Goal: Find specific page/section: Find specific page/section

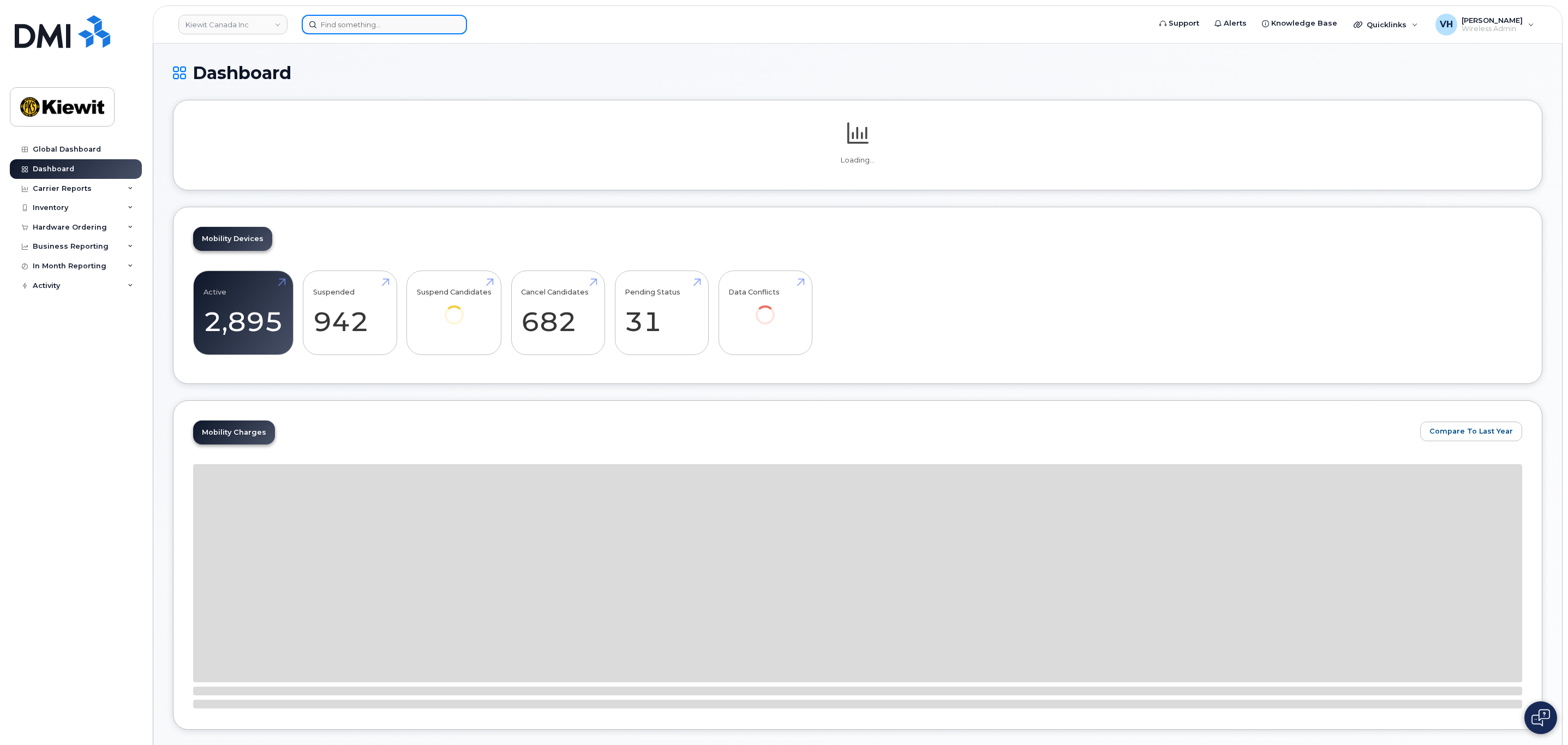
click at [349, 24] on input at bounding box center [384, 24] width 165 height 20
paste input "296157"
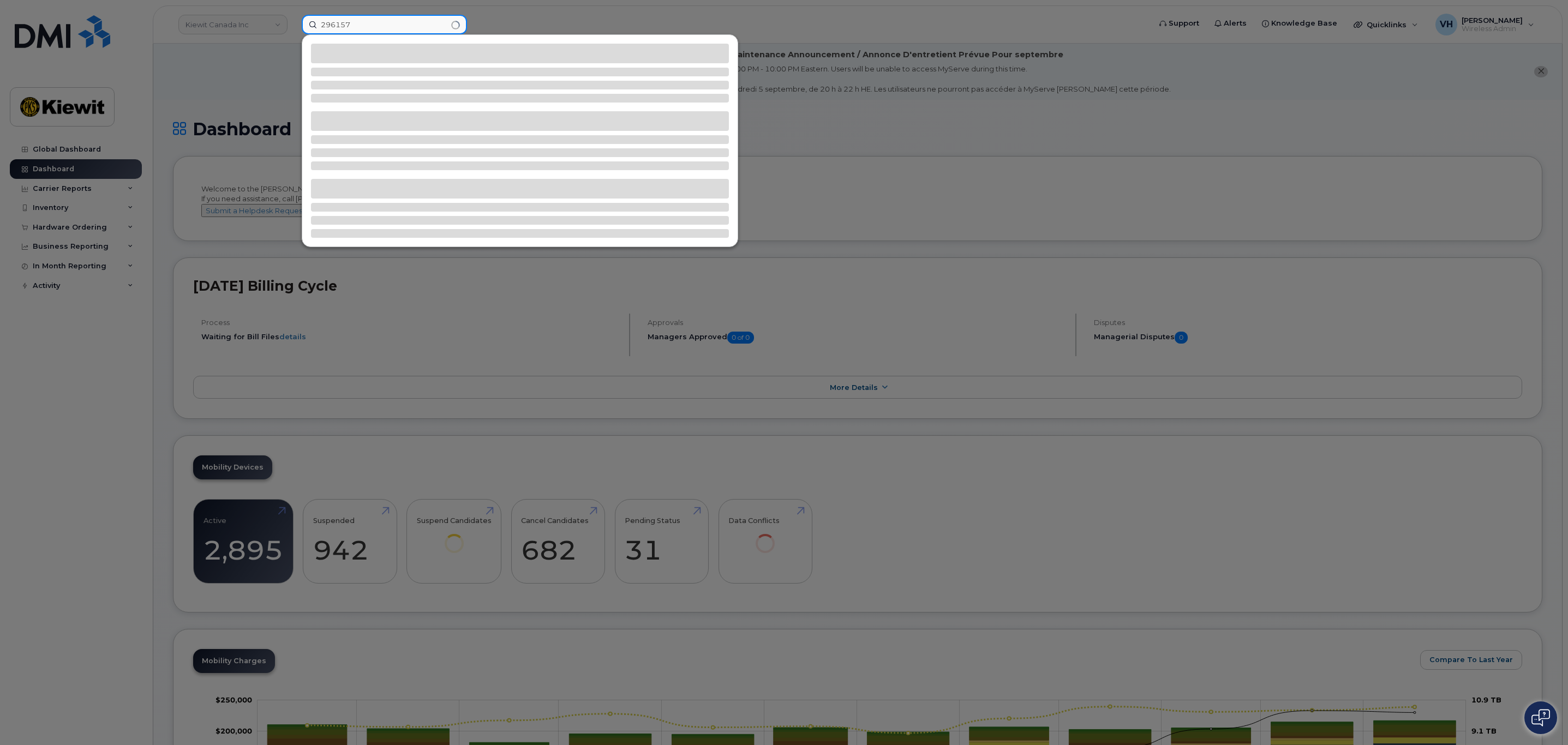
type input "296157"
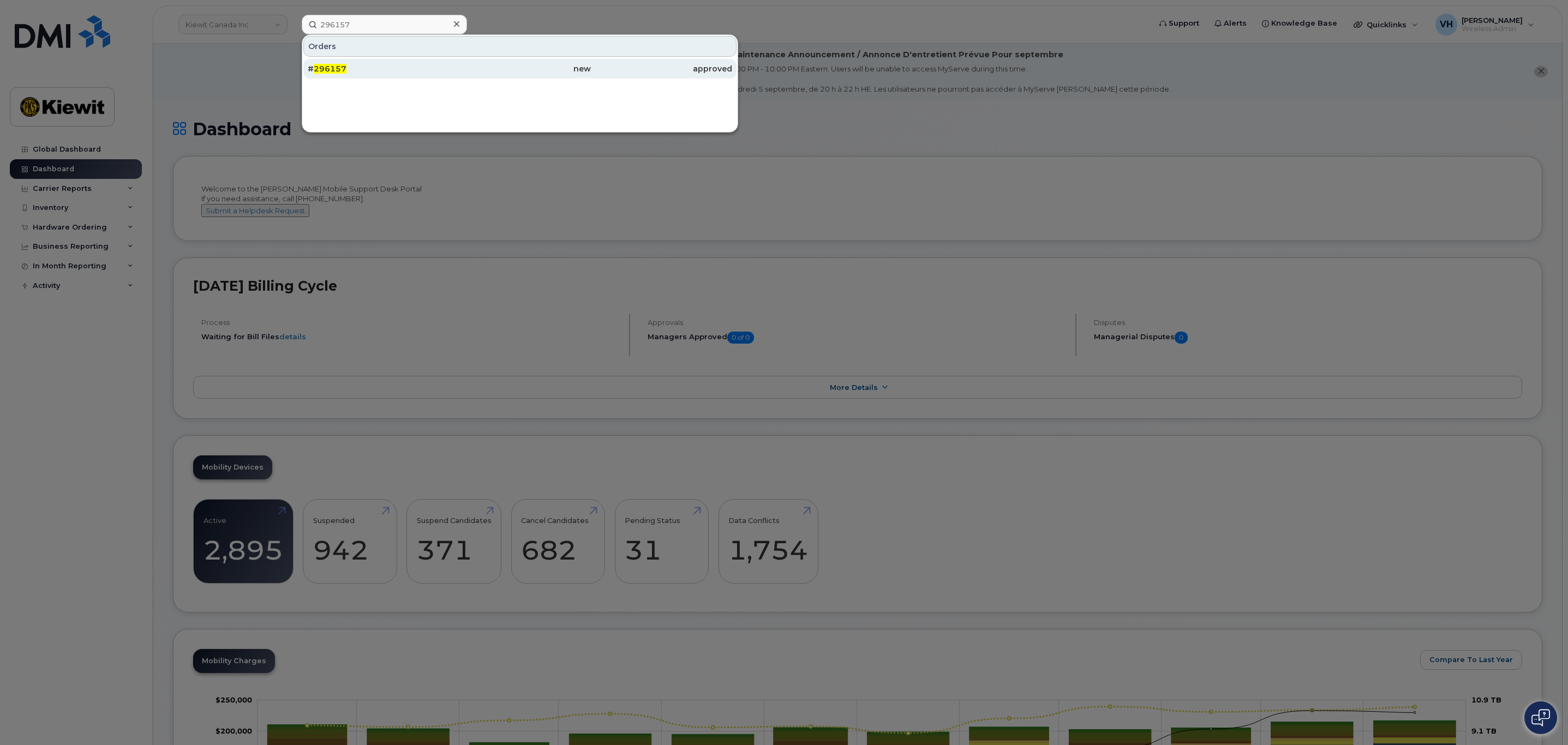
click at [326, 68] on span "296157" at bounding box center [330, 69] width 33 height 10
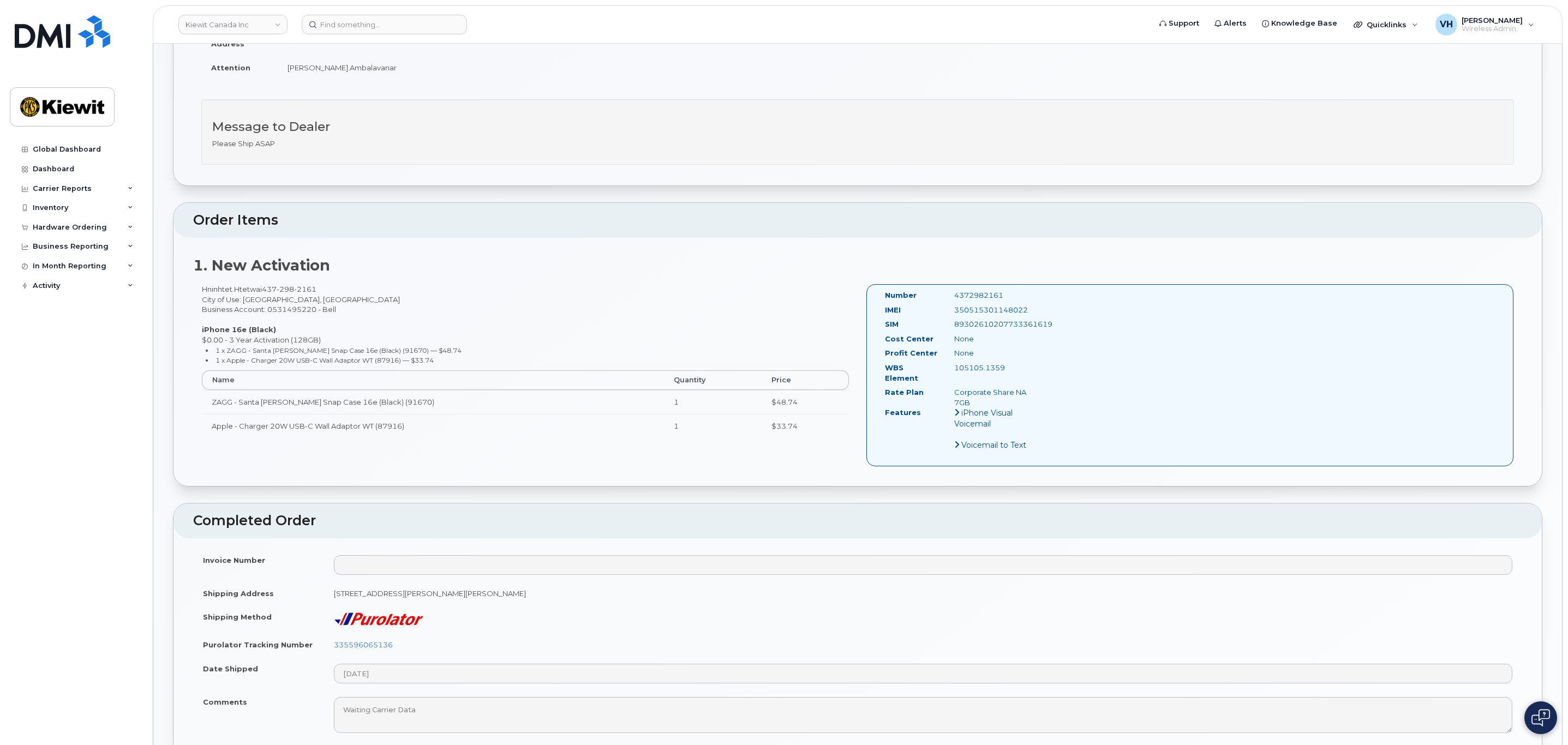
scroll to position [327, 0]
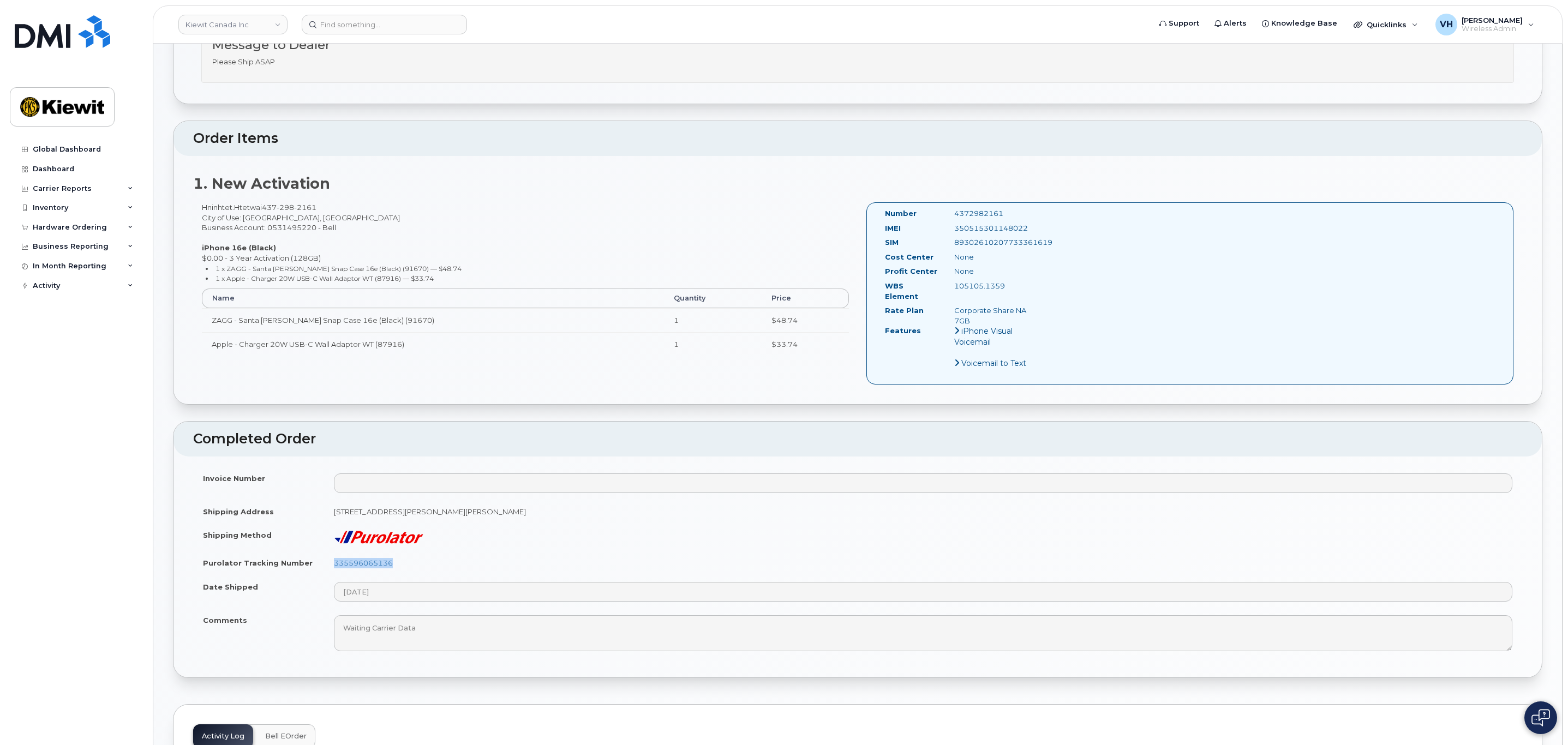
drag, startPoint x: 397, startPoint y: 548, endPoint x: 332, endPoint y: 549, distance: 65.0
click at [332, 551] on td "335596065136" at bounding box center [922, 562] width 1198 height 24
copy link "335596065136"
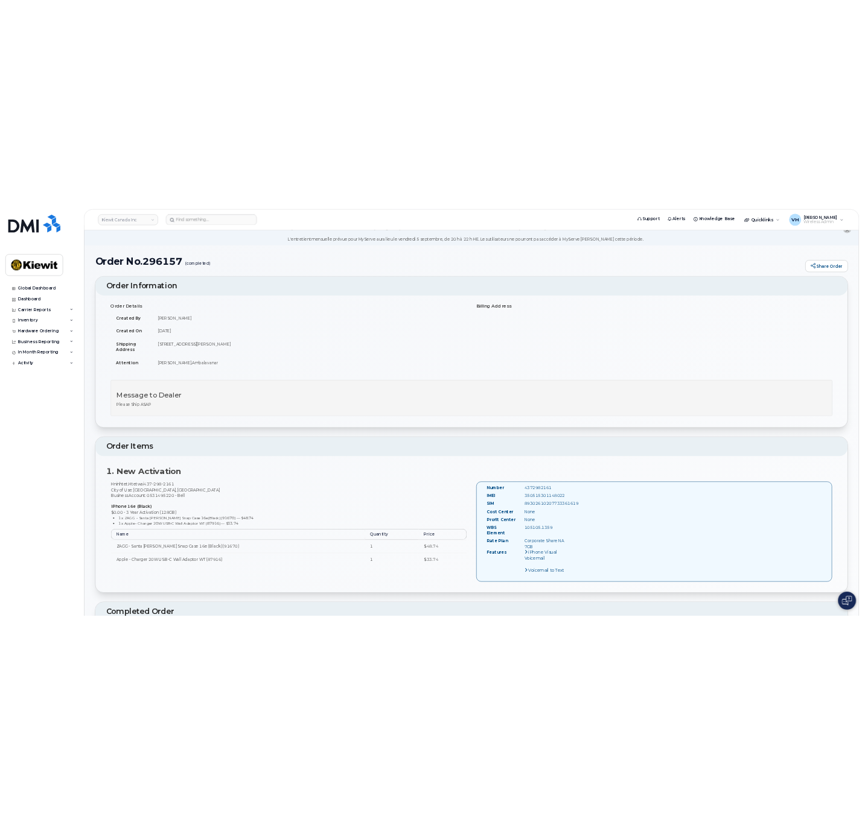
scroll to position [0, 0]
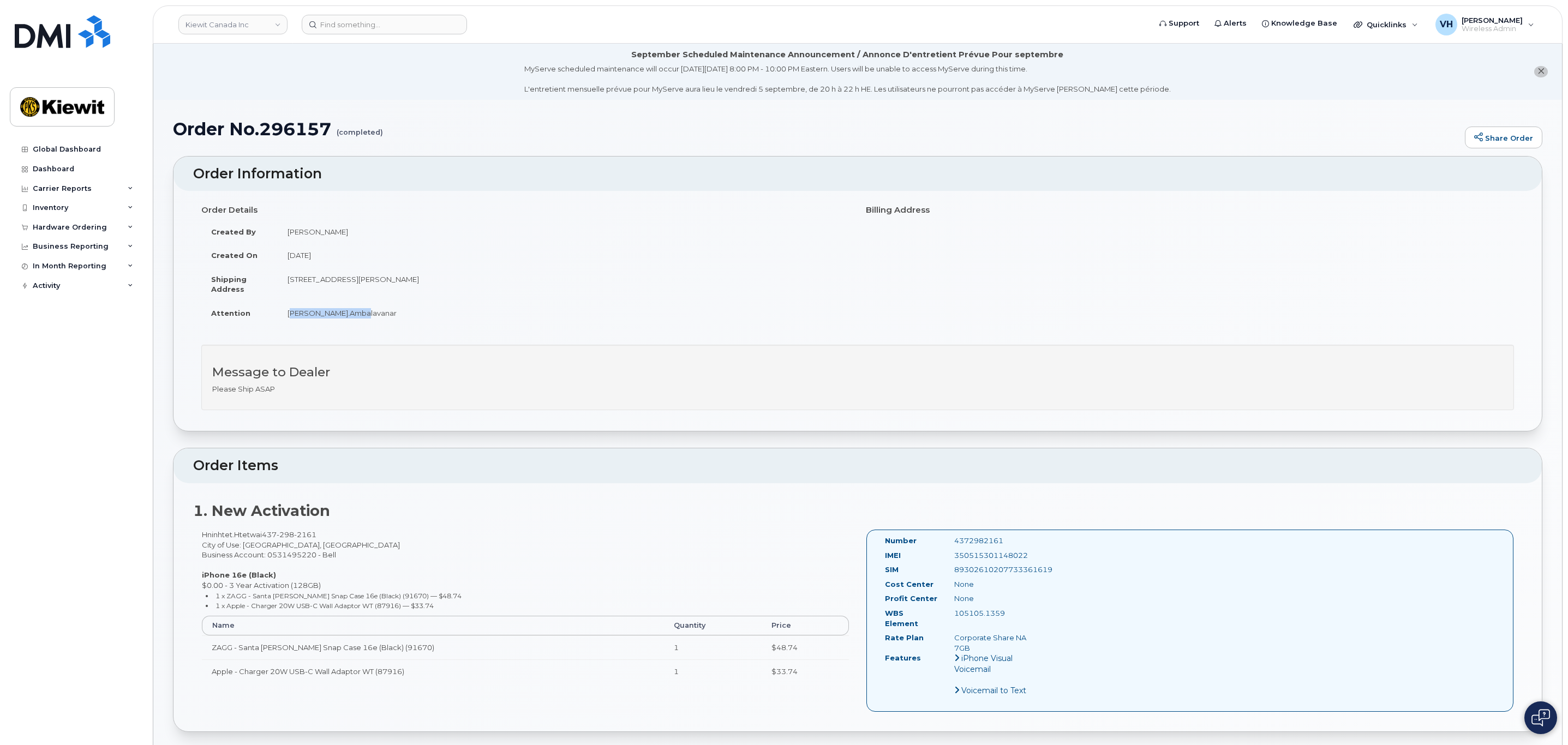
drag, startPoint x: 361, startPoint y: 316, endPoint x: 283, endPoint y: 313, distance: 78.1
click at [283, 313] on td "[PERSON_NAME].Ambalavanar" at bounding box center [563, 313] width 571 height 24
drag, startPoint x: 202, startPoint y: 533, endPoint x: 263, endPoint y: 531, distance: 61.0
click at [263, 531] on div "Hninhtet.Htetwai [PHONE_NUMBER] City of Use: [GEOGRAPHIC_DATA], [GEOGRAPHIC_DAT…" at bounding box center [525, 611] width 665 height 163
copy div "Hninhtet.Htetwai"
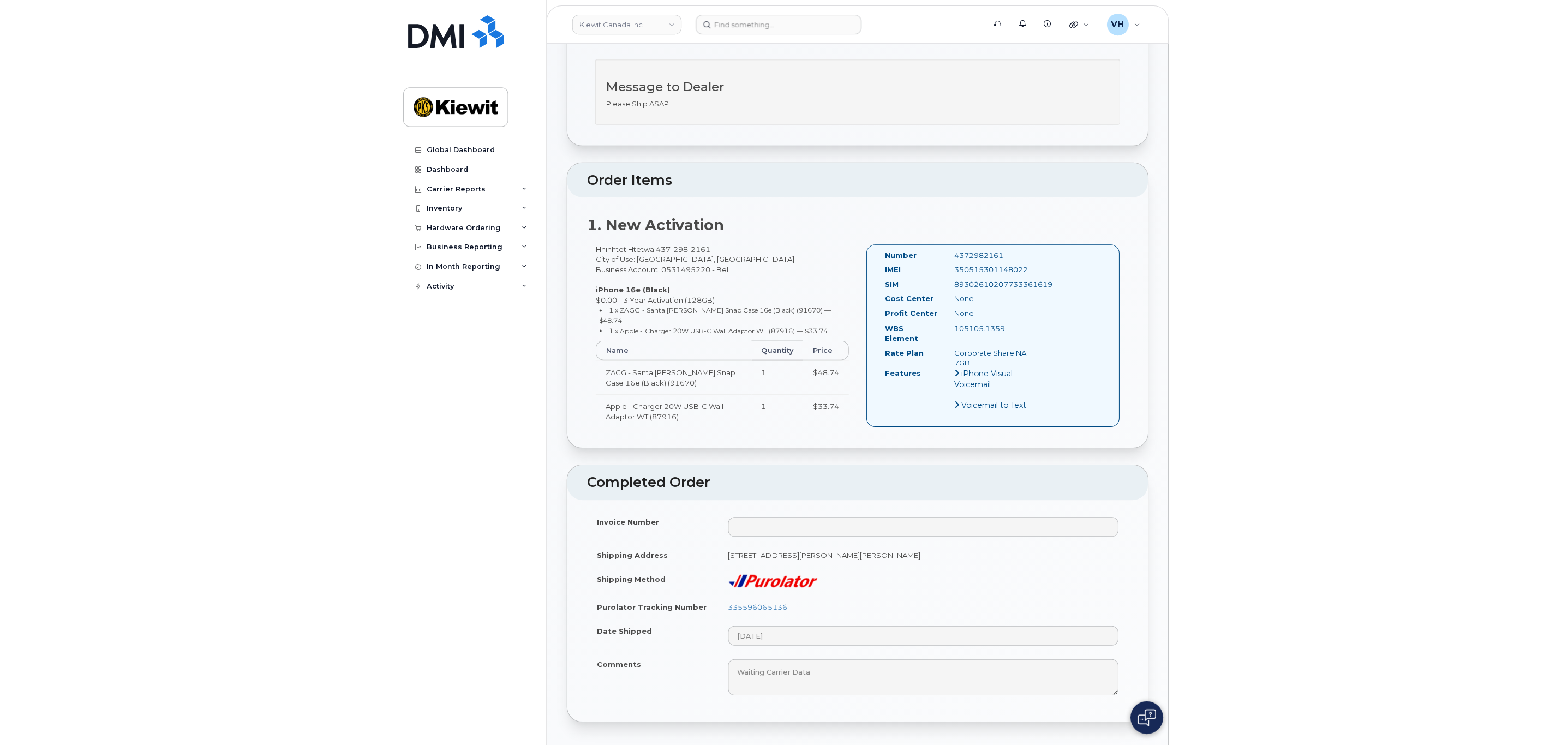
scroll to position [572, 0]
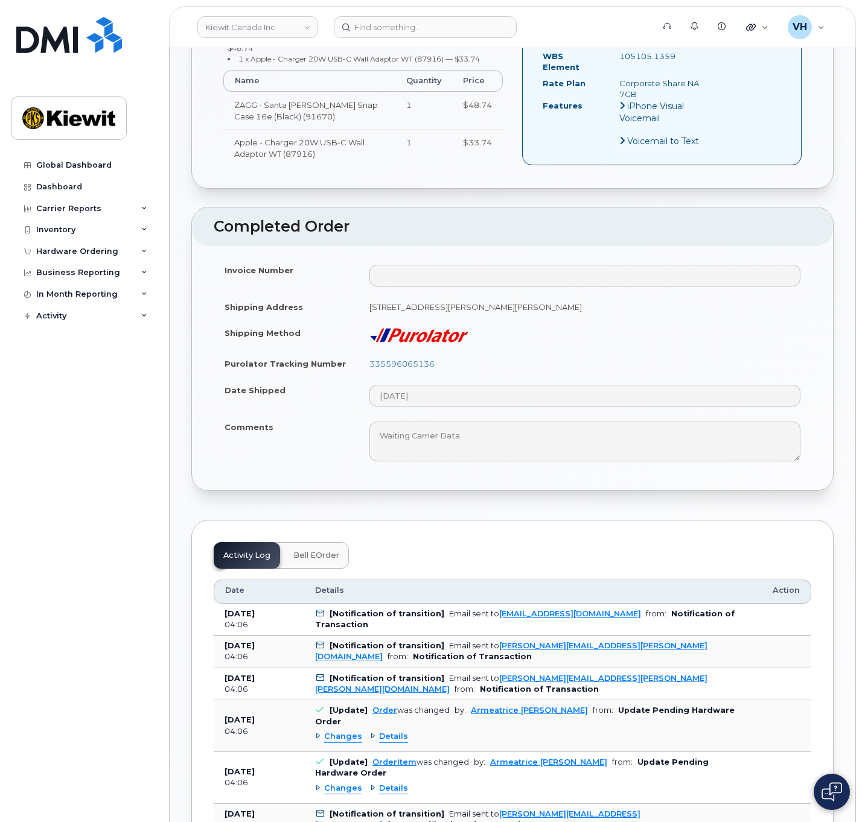
click at [830, 796] on img at bounding box center [831, 791] width 21 height 19
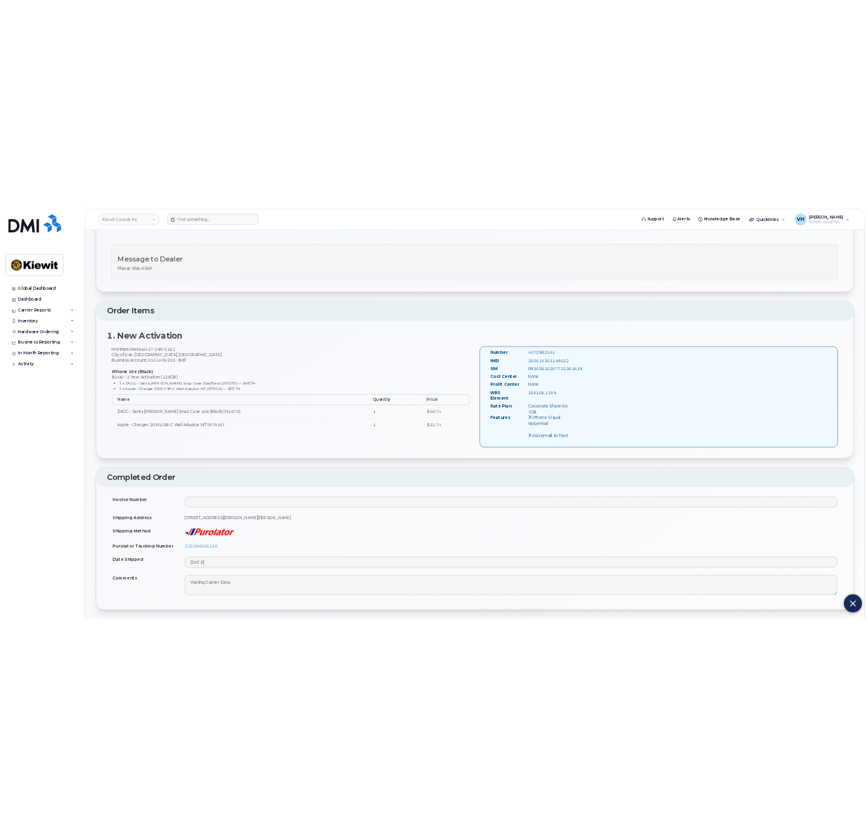
scroll to position [271, 0]
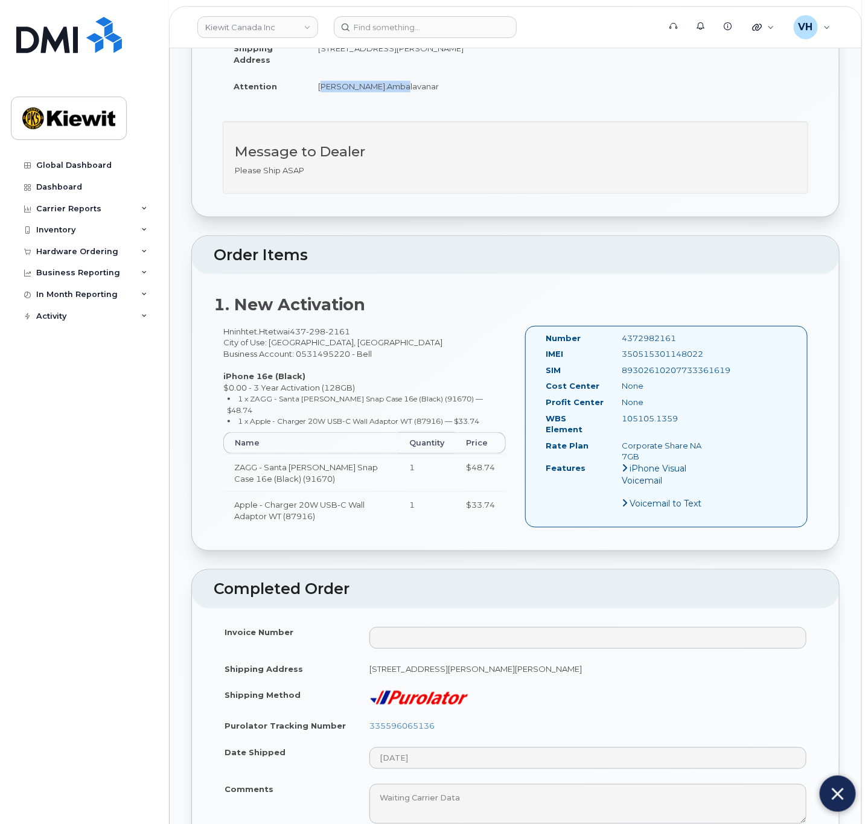
click at [842, 793] on img at bounding box center [837, 794] width 12 height 20
